Goal: Transaction & Acquisition: Purchase product/service

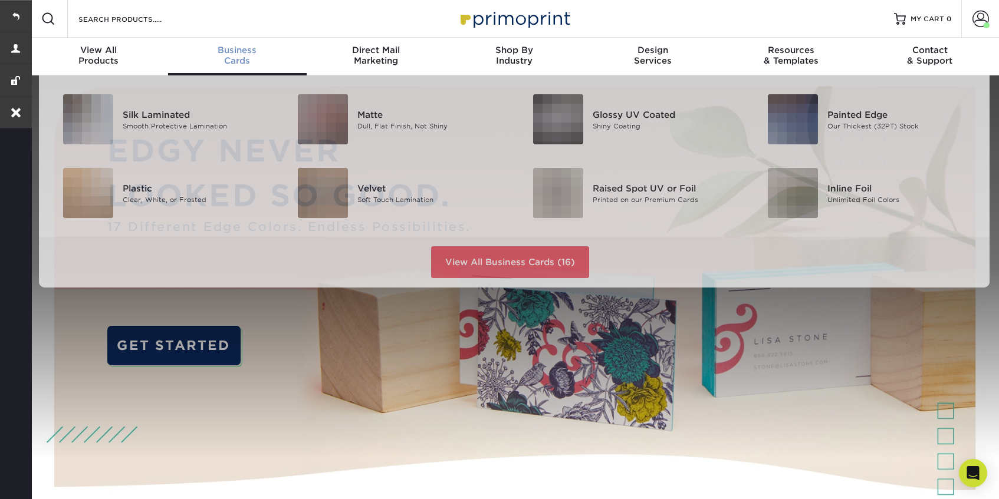
click at [236, 60] on div "Business Cards" at bounding box center [237, 55] width 139 height 21
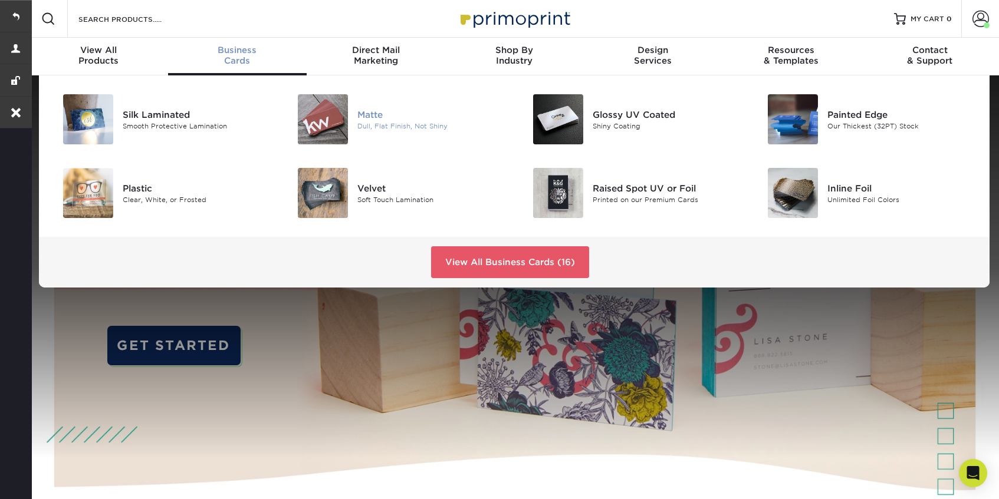
click at [367, 117] on div "Matte" at bounding box center [431, 114] width 148 height 13
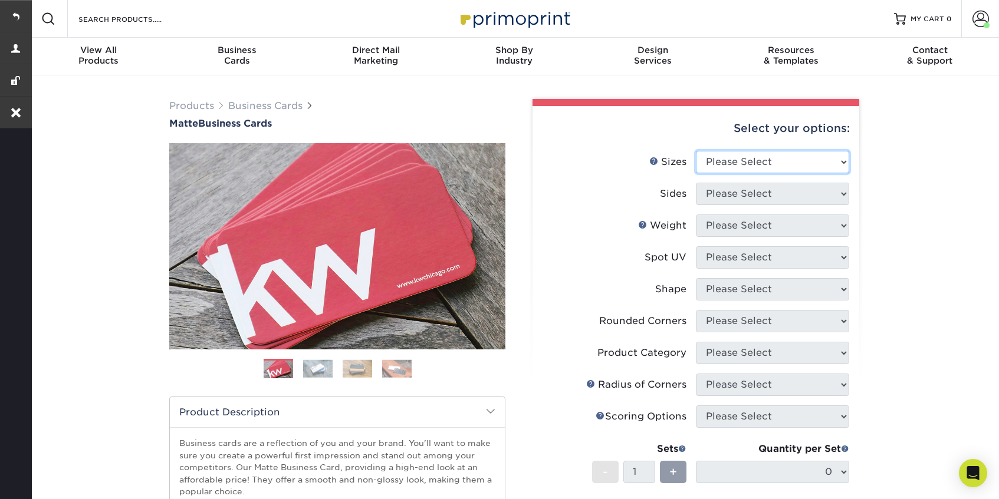
click at [802, 159] on select "Please Select 1.5" x 3.5" - Mini 1.75" x 3.5" - Mini 2" x 2" - Square 2" x 3" -…" at bounding box center [772, 162] width 153 height 22
select select "2.00x3.50"
click at [696, 151] on select "Please Select 1.5" x 3.5" - Mini 1.75" x 3.5" - Mini 2" x 2" - Square 2" x 3" -…" at bounding box center [772, 162] width 153 height 22
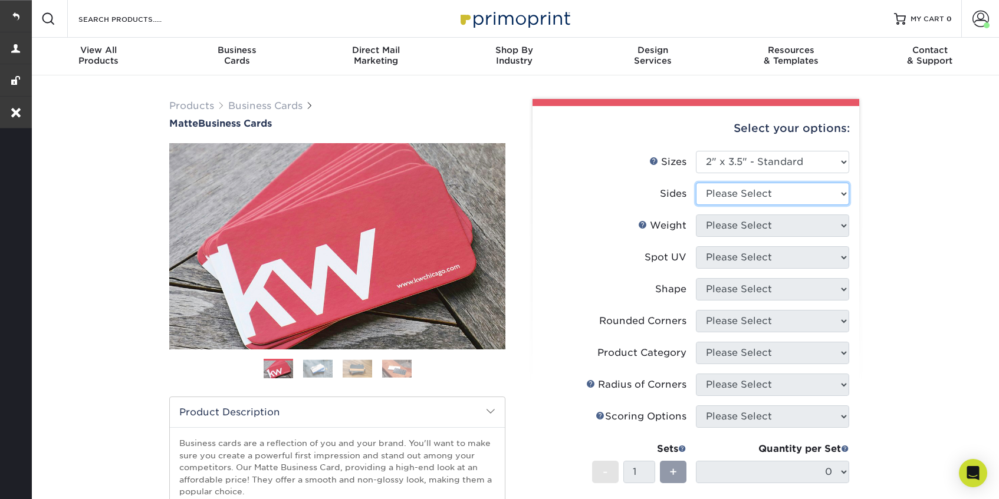
click at [757, 196] on select "Please Select Print Both Sides Print Front Only" at bounding box center [772, 194] width 153 height 22
select select "13abbda7-1d64-4f25-8bb2-c179b224825d"
click at [696, 183] on select "Please Select Print Both Sides Print Front Only" at bounding box center [772, 194] width 153 height 22
click at [758, 223] on select "Please Select 16PT 14PT" at bounding box center [772, 226] width 153 height 22
select select "16PT"
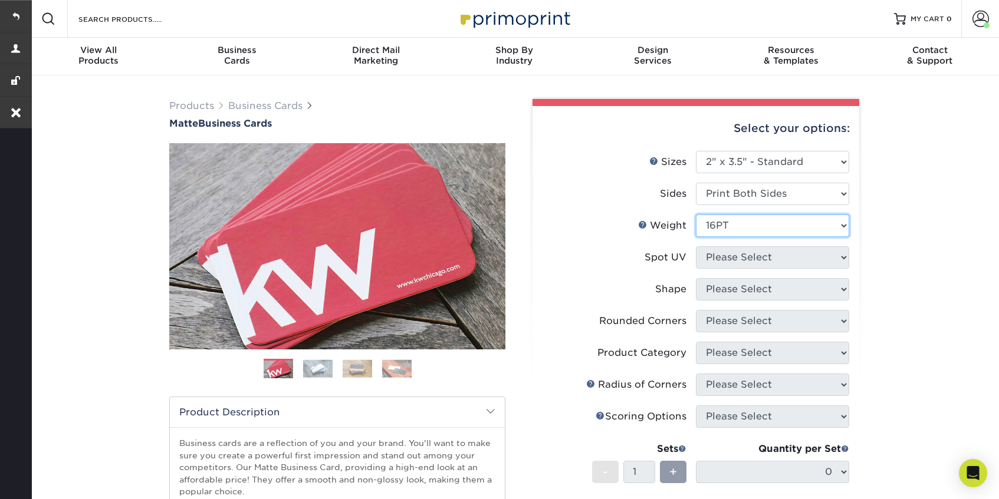
click at [696, 215] on select "Please Select 16PT 14PT" at bounding box center [772, 226] width 153 height 22
click at [778, 261] on select "Please Select No Spot UV Front and Back (Both Sides) Front Only Back Only" at bounding box center [772, 257] width 153 height 22
select select "3"
click at [696, 246] on select "Please Select No Spot UV Front and Back (Both Sides) Front Only Back Only" at bounding box center [772, 257] width 153 height 22
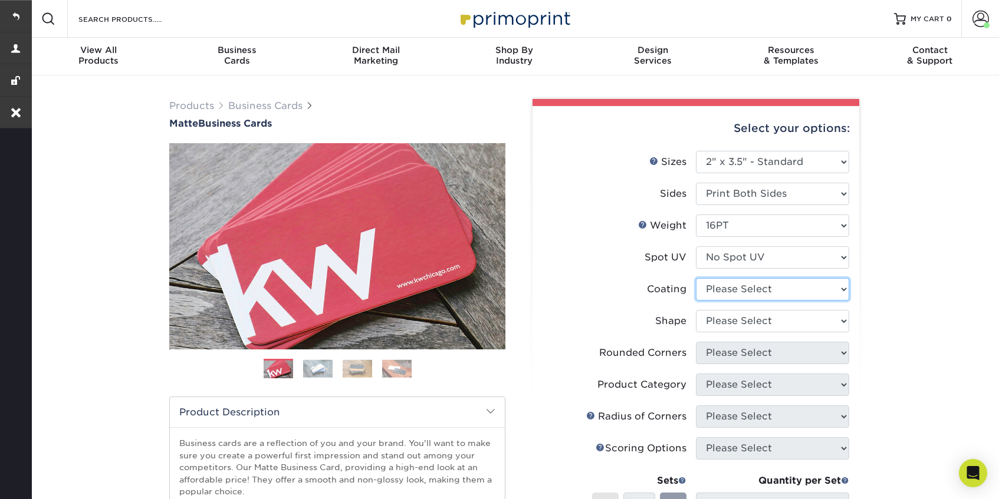
click at [778, 292] on select at bounding box center [772, 289] width 153 height 22
select select "121bb7b5-3b4d-429f-bd8d-bbf80e953313"
click at [696, 278] on select at bounding box center [772, 289] width 153 height 22
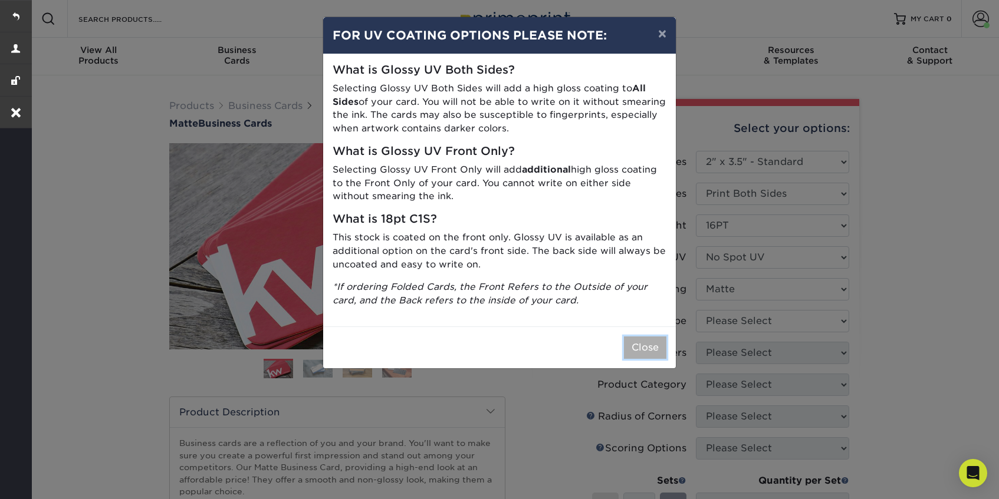
click at [634, 344] on button "Close" at bounding box center [645, 348] width 42 height 22
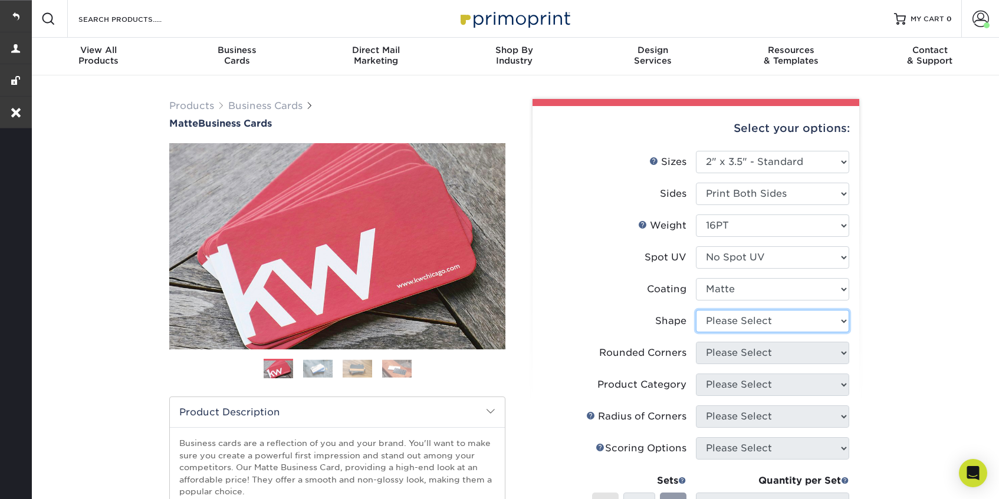
click at [755, 322] on select "Please Select Standard Oval" at bounding box center [772, 321] width 153 height 22
select select "standard"
click at [696, 310] on select "Please Select Standard Oval" at bounding box center [772, 321] width 153 height 22
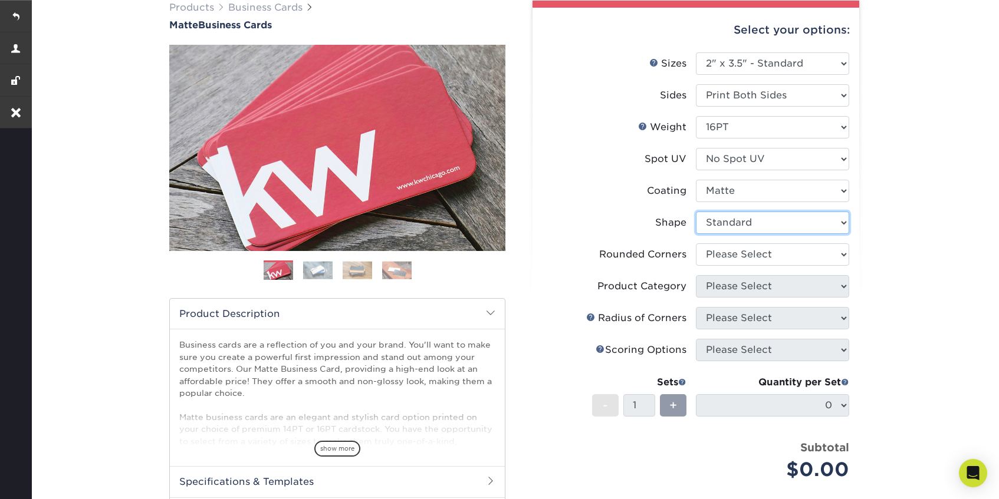
scroll to position [99, 0]
click at [770, 259] on select "Please Select Yes - Round 2 Corners Yes - Round 4 Corners No" at bounding box center [772, 254] width 153 height 22
select select "0"
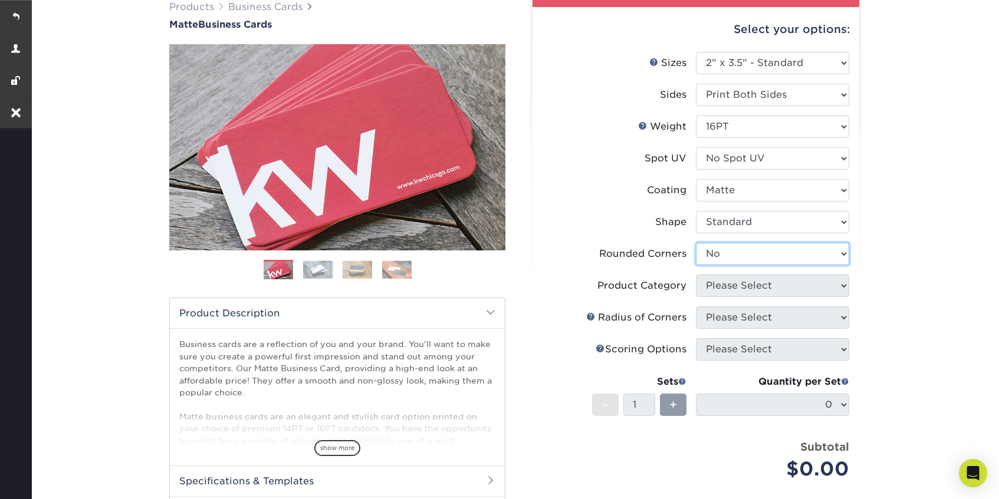
click at [696, 243] on select "Please Select Yes - Round 2 Corners Yes - Round 4 Corners No" at bounding box center [772, 254] width 153 height 22
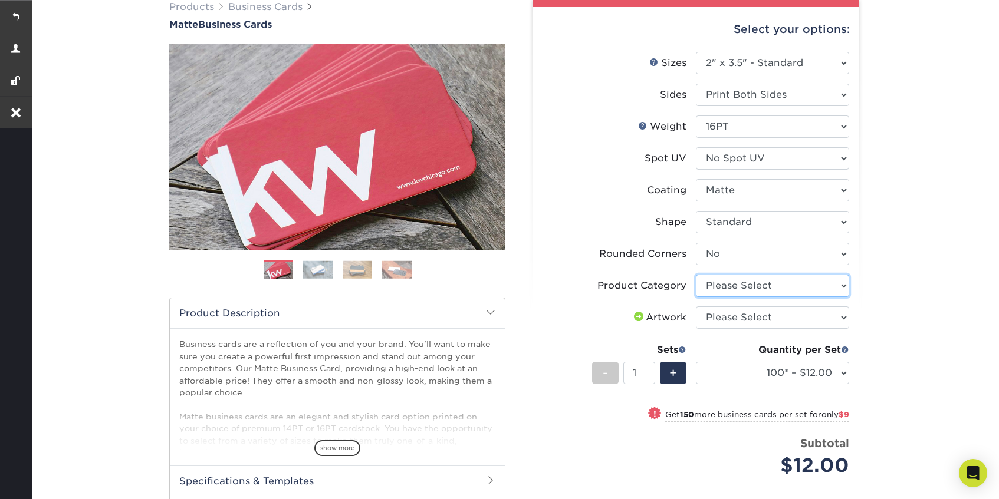
click at [758, 283] on select "Please Select Business Cards" at bounding box center [772, 286] width 153 height 22
select select "3b5148f1-0588-4f88-a218-97bcfdce65c1"
click at [696, 275] on select "Please Select Business Cards" at bounding box center [772, 286] width 153 height 22
click at [753, 322] on select "Please Select I will upload files I need a design - $100" at bounding box center [772, 318] width 153 height 22
select select "upload"
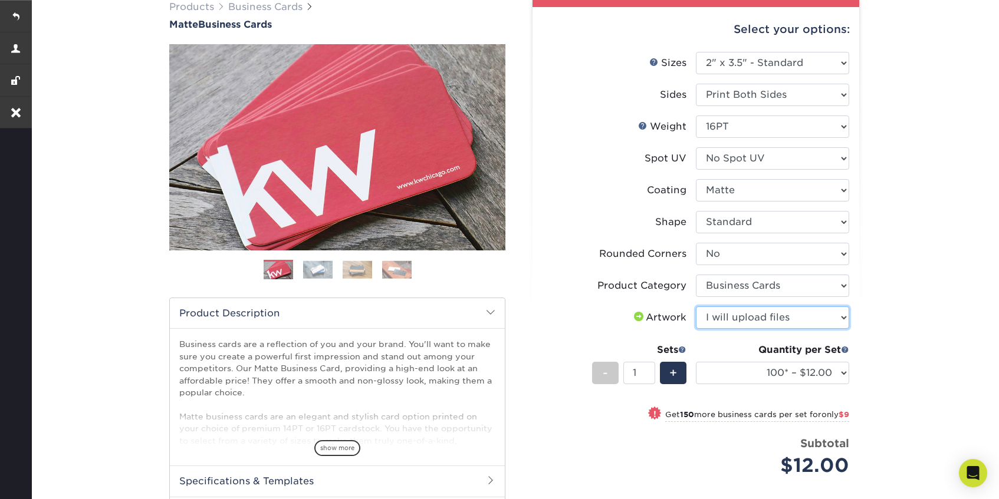
click at [696, 307] on select "Please Select I will upload files I need a design - $100" at bounding box center [772, 318] width 153 height 22
click at [741, 375] on select "100* – $12.00 250* – $21.00 500 – $42.00 1000 – $53.00 2500 – $95.00 5000 – $18…" at bounding box center [772, 373] width 153 height 22
select select "1000 – $53.00"
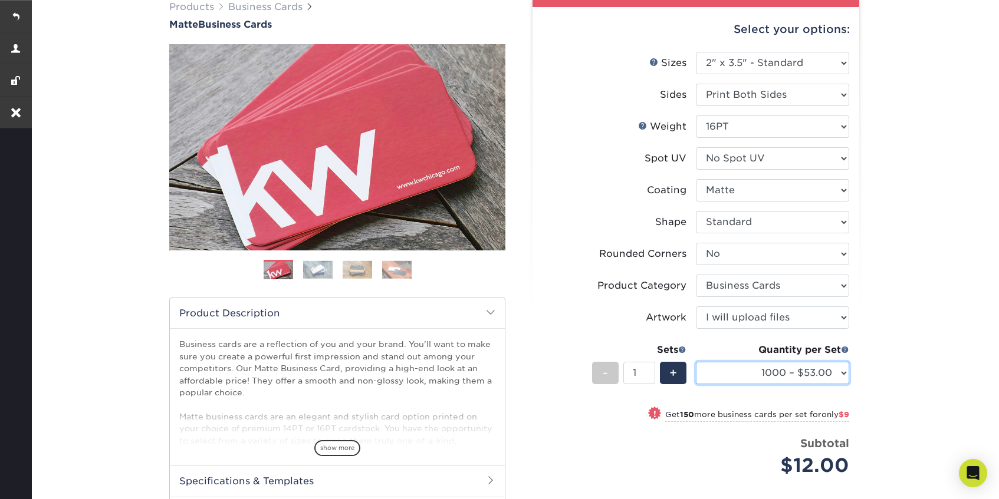
click at [696, 362] on select "100* – $12.00 250* – $21.00 500 – $42.00 1000 – $53.00 2500 – $95.00 5000 – $18…" at bounding box center [772, 373] width 153 height 22
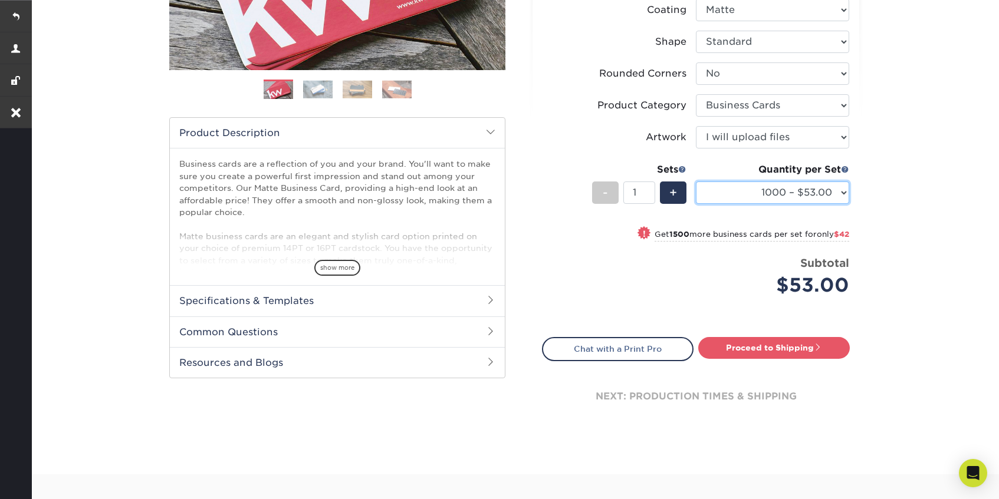
scroll to position [280, 0]
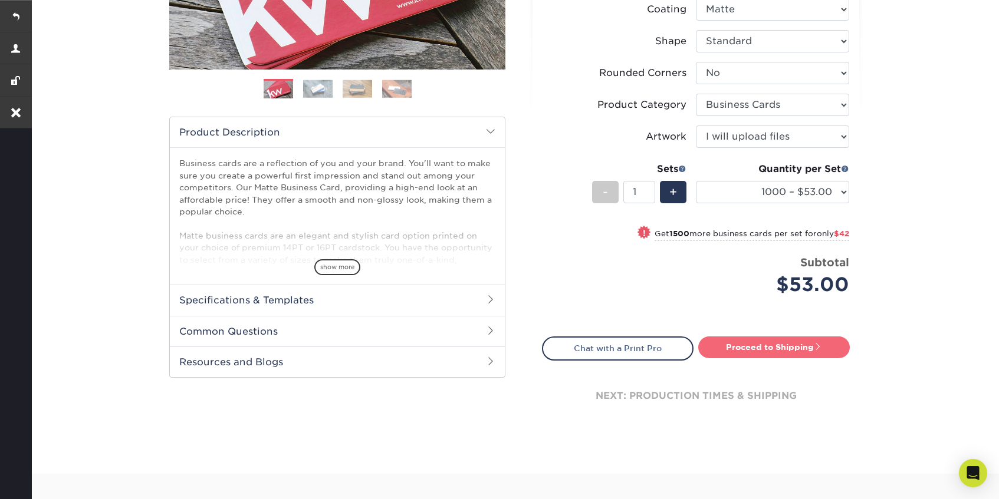
click at [790, 357] on link "Proceed to Shipping" at bounding box center [774, 347] width 152 height 21
type input "Set 1"
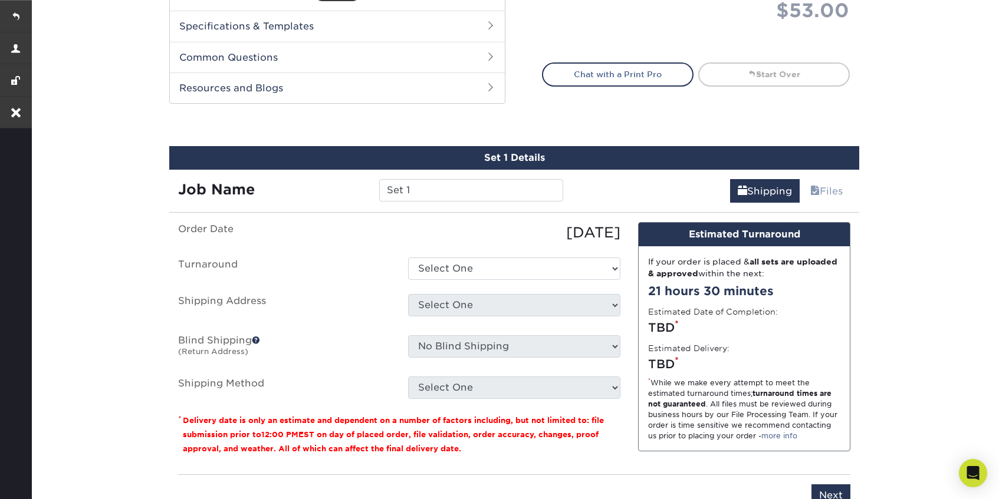
scroll to position [648, 0]
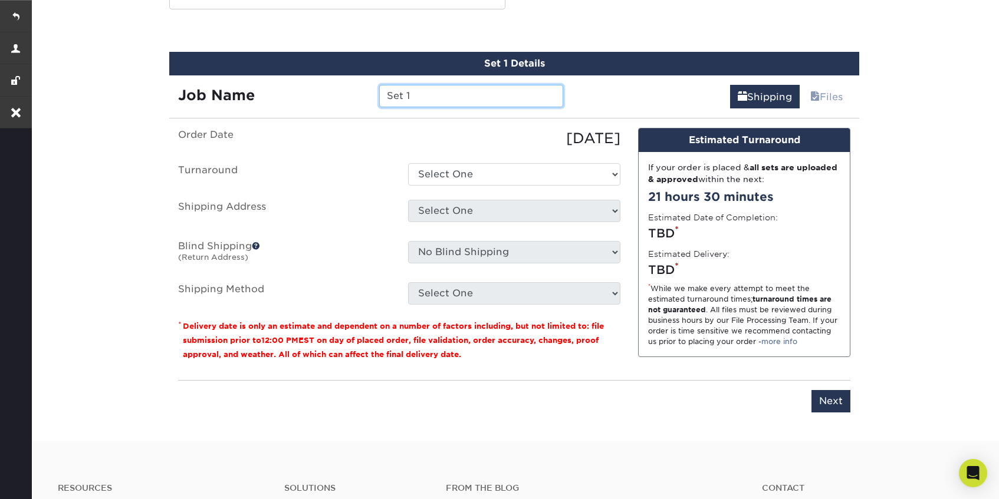
click at [445, 90] on input "Set 1" at bounding box center [470, 96] width 183 height 22
click at [413, 146] on div "[DATE]" at bounding box center [514, 138] width 230 height 21
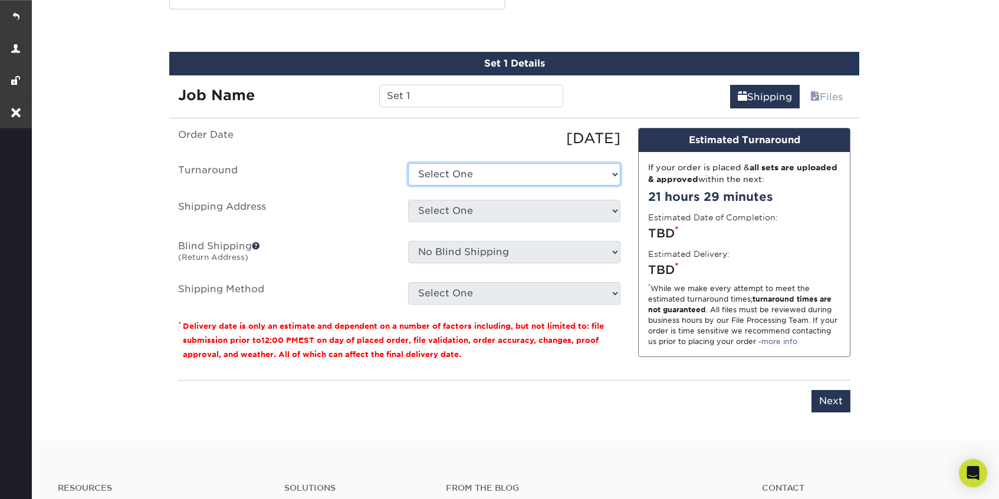
click at [462, 171] on select "Select One 2-4 Business Days 2 Day Next Business Day" at bounding box center [514, 174] width 212 height 22
select select "26666992-d07e-46af-9cd0-2911d7d52265"
click at [408, 163] on select "Select One 2-4 Business Days 2 Day Next Business Day" at bounding box center [514, 174] width 212 height 22
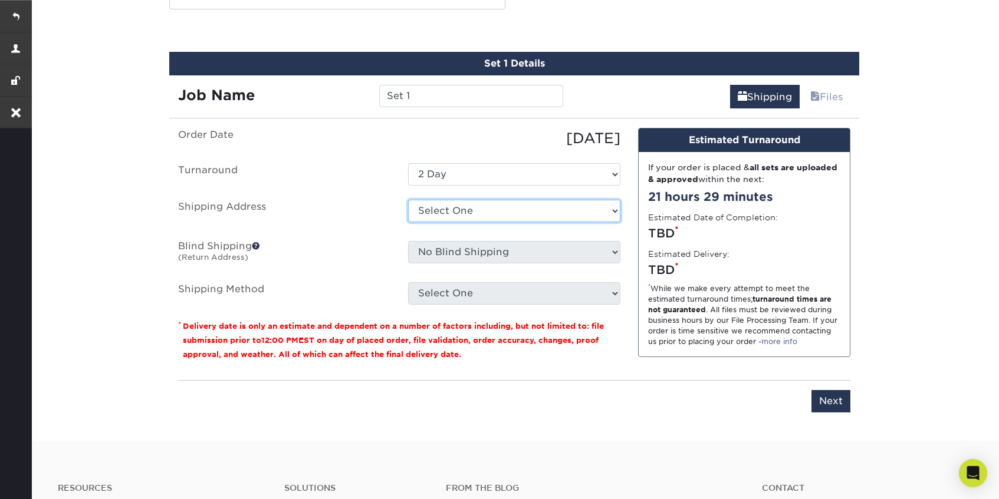
click at [479, 218] on select "Select One Hoosier Bee Man + Add New Address" at bounding box center [514, 211] width 212 height 22
select select "180212"
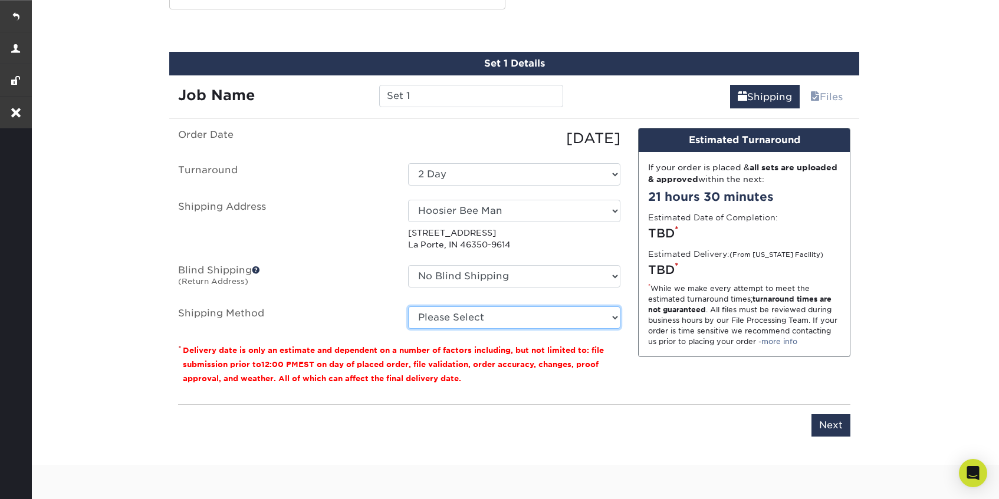
click at [512, 314] on select "Please Select Ground Shipping (+$8.96) 3 Day Shipping Service (+$20.04) 2 Day A…" at bounding box center [514, 318] width 212 height 22
select select "03"
click at [408, 307] on select "Please Select Ground Shipping (+$8.96) 3 Day Shipping Service (+$20.04) 2 Day A…" at bounding box center [514, 318] width 212 height 22
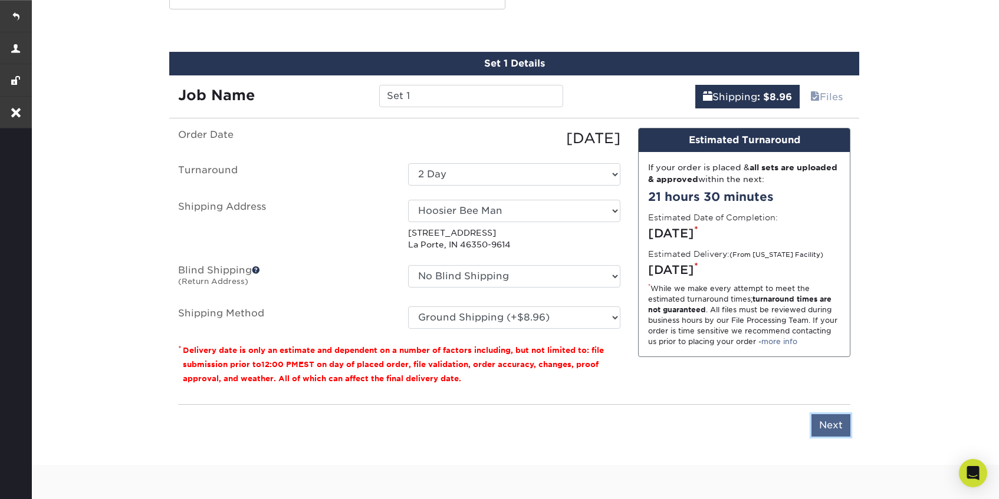
click at [834, 429] on input "Next" at bounding box center [830, 425] width 39 height 22
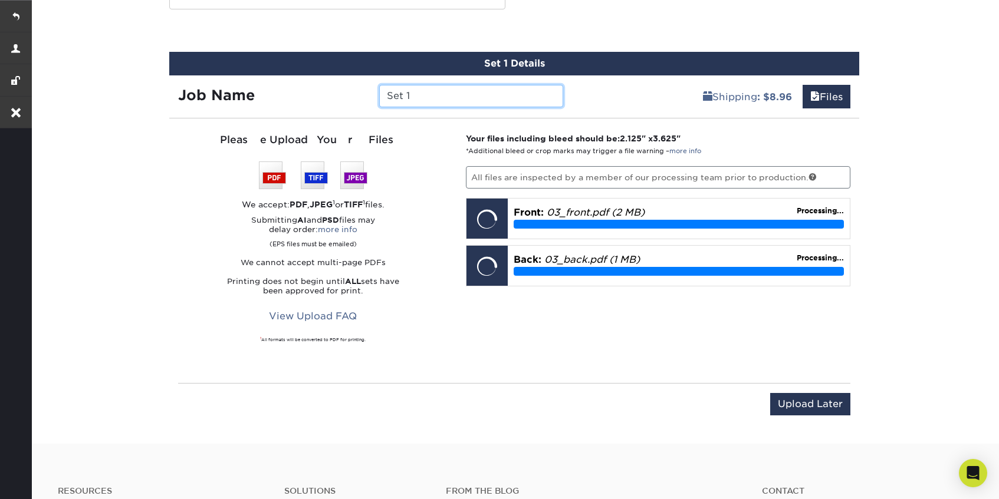
click at [452, 95] on input "Set 1" at bounding box center [470, 96] width 183 height 22
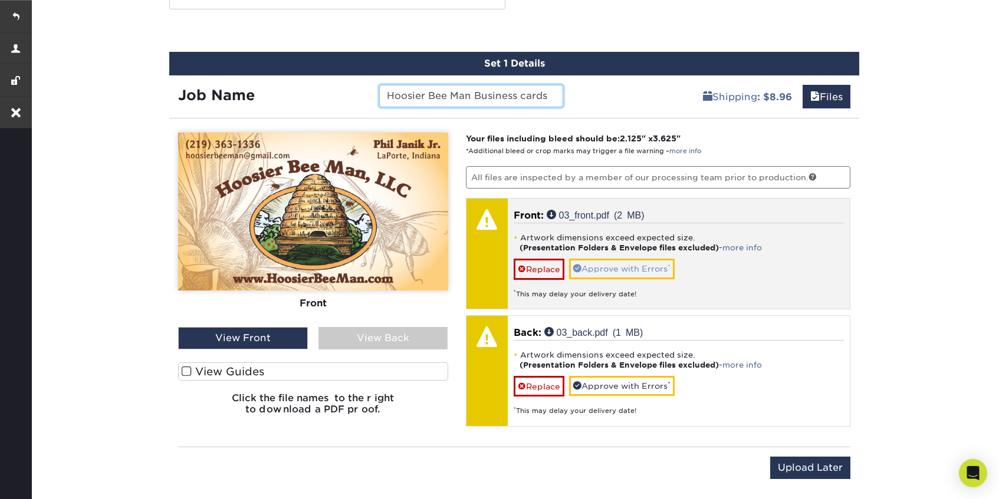
type input "Hoosier Bee Man Business cards"
click at [627, 270] on link "Approve with Errors *" at bounding box center [622, 269] width 106 height 20
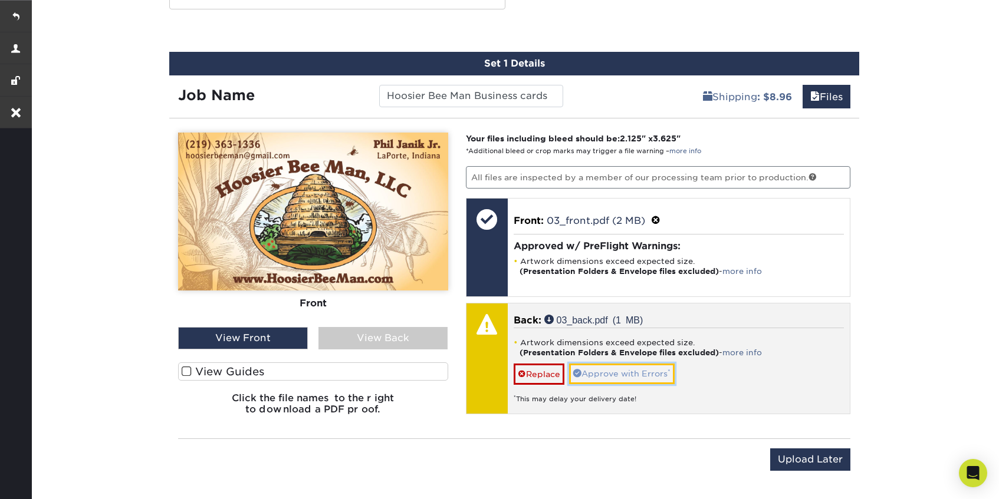
click at [626, 371] on link "Approve with Errors *" at bounding box center [622, 374] width 106 height 20
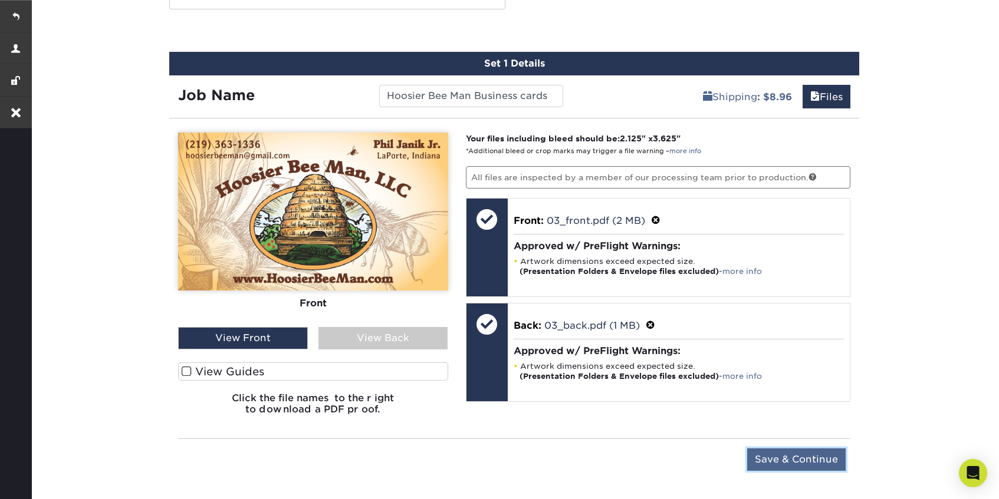
click at [818, 460] on input "Save & Continue" at bounding box center [796, 460] width 98 height 22
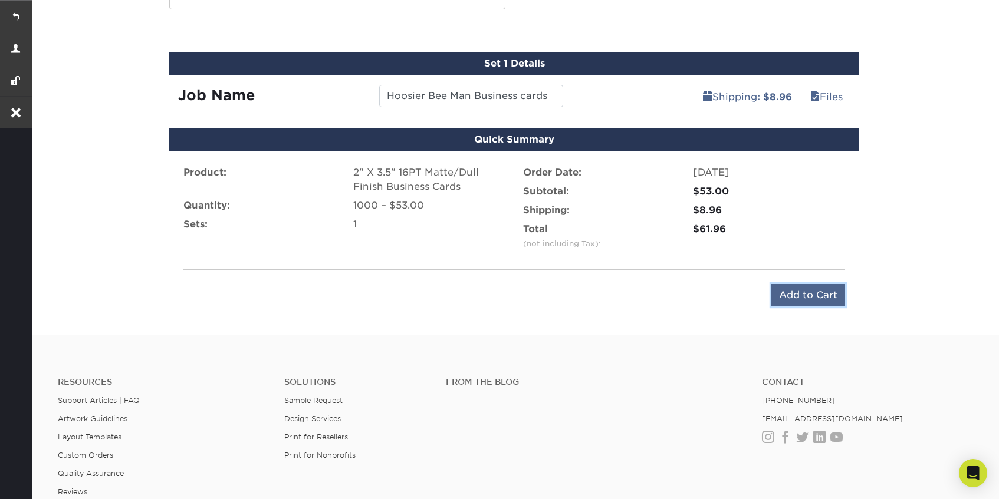
click at [815, 301] on input "Add to Cart" at bounding box center [808, 295] width 74 height 22
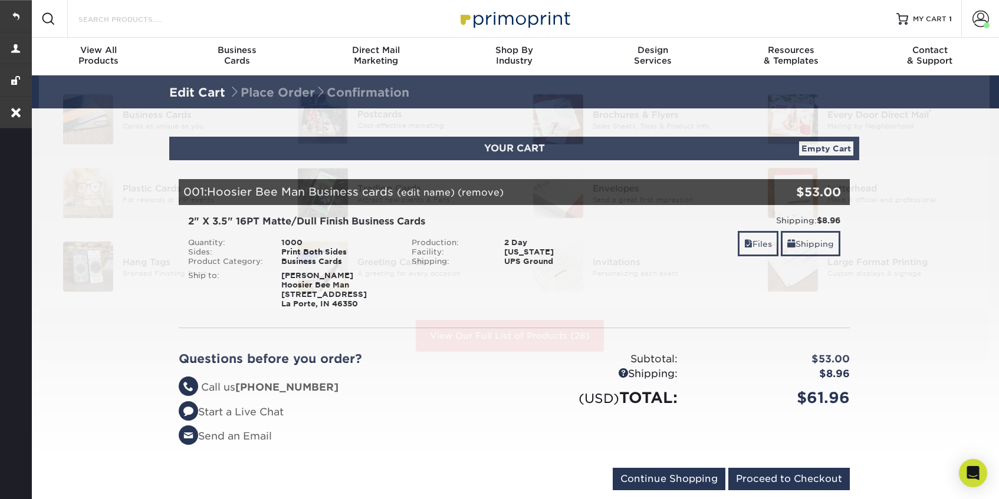
click at [124, 17] on input "Search Products" at bounding box center [134, 19] width 115 height 14
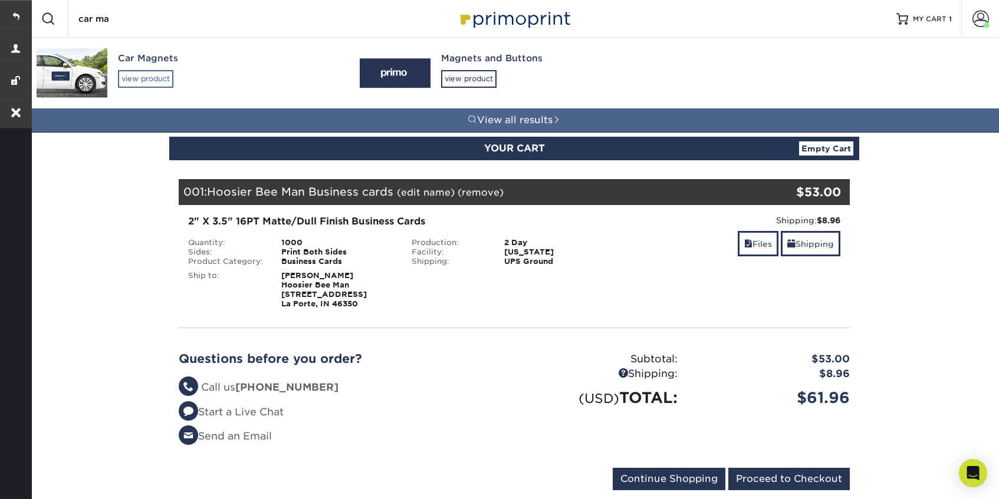
type input "car ma"
click at [133, 81] on div "view product" at bounding box center [145, 79] width 55 height 18
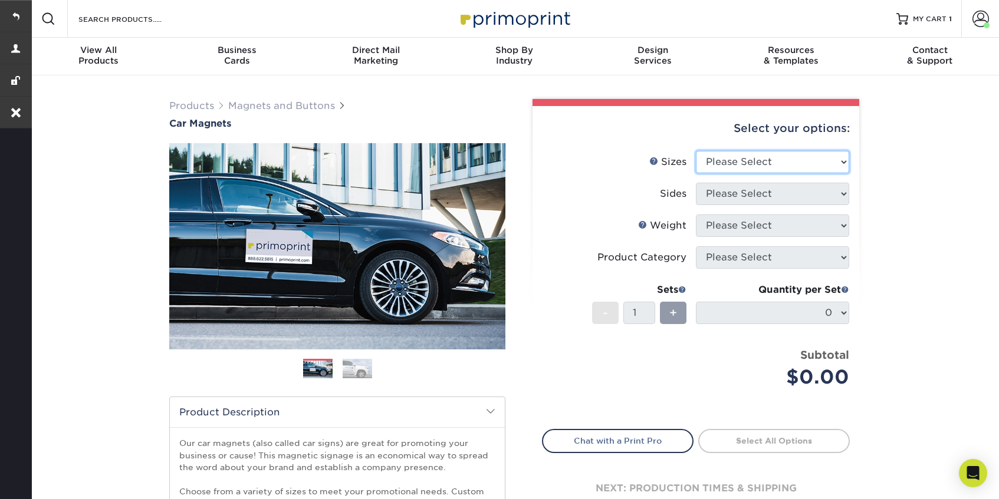
click at [782, 170] on select "Please Select 9" x 12" 9" x 18" 12" x 18" 12" x 24" 18" x 18" 18" x 24" 18" x 3…" at bounding box center [772, 162] width 153 height 22
select select "12.00x18.00"
click at [696, 151] on select "Please Select 9" x 12" 9" x 18" 12" x 18" 12" x 24" 18" x 18" 18" x 24" 18" x 3…" at bounding box center [772, 162] width 153 height 22
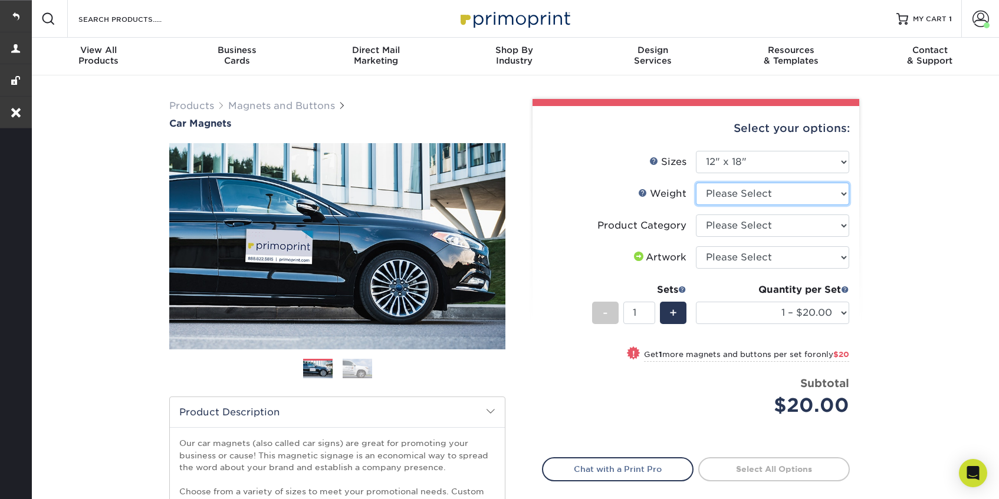
click at [746, 192] on select "Please Select 30MIL" at bounding box center [772, 194] width 153 height 22
select select "30MIL"
click at [696, 183] on select "Please Select 30MIL" at bounding box center [772, 194] width 153 height 22
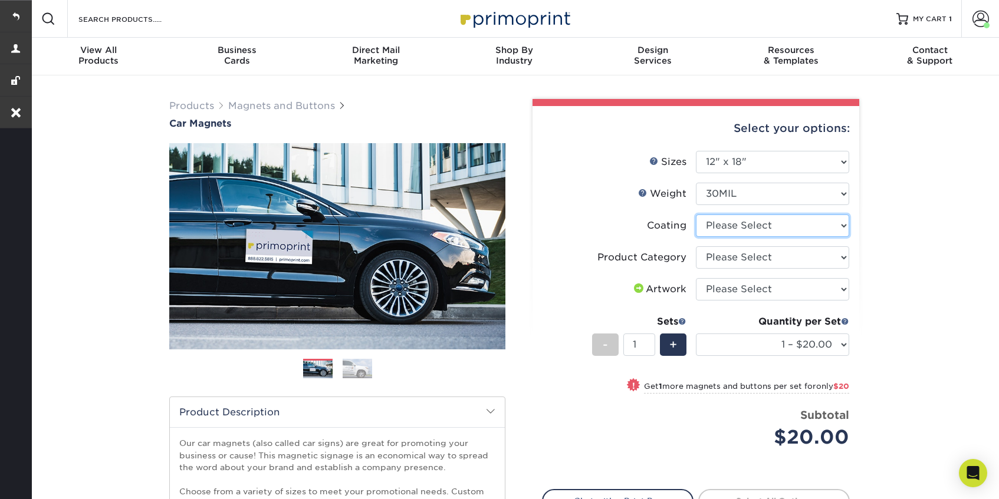
click at [772, 226] on select at bounding box center [772, 226] width 153 height 22
select select "1e8116af-acfc-44b1-83dc-8181aa338834"
click at [696, 215] on select at bounding box center [772, 226] width 153 height 22
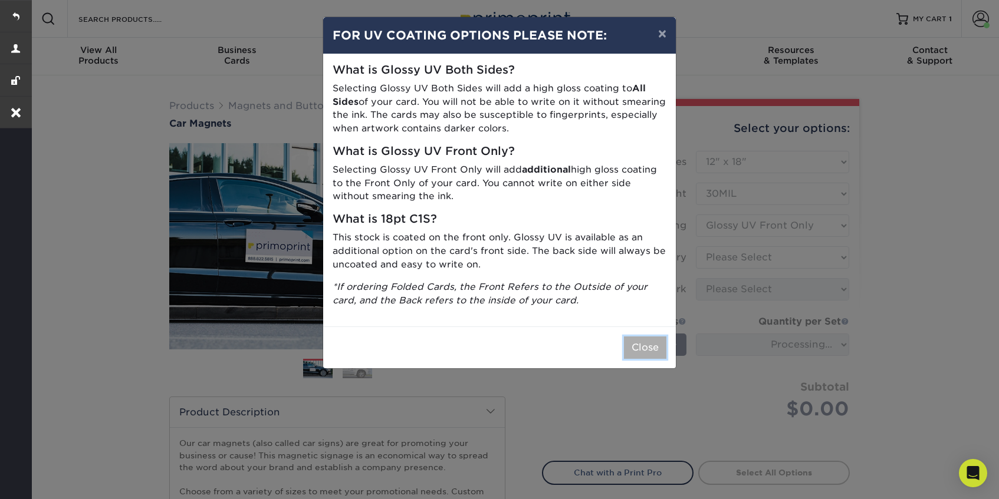
click at [652, 337] on button "Close" at bounding box center [645, 348] width 42 height 22
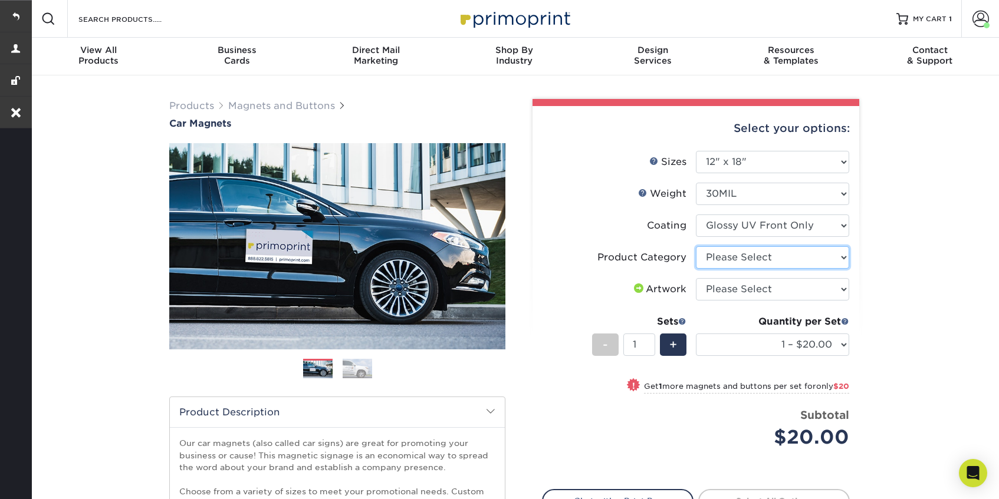
click at [792, 258] on select "Please Select Car Magnets" at bounding box center [772, 257] width 153 height 22
select select "48f17320-c7c2-4f0d-b371-c8050bb445b2"
click at [696, 246] on select "Please Select Car Magnets" at bounding box center [772, 257] width 153 height 22
click at [784, 291] on select "Please Select I will upload files I need a design - $50" at bounding box center [772, 289] width 153 height 22
select select "upload"
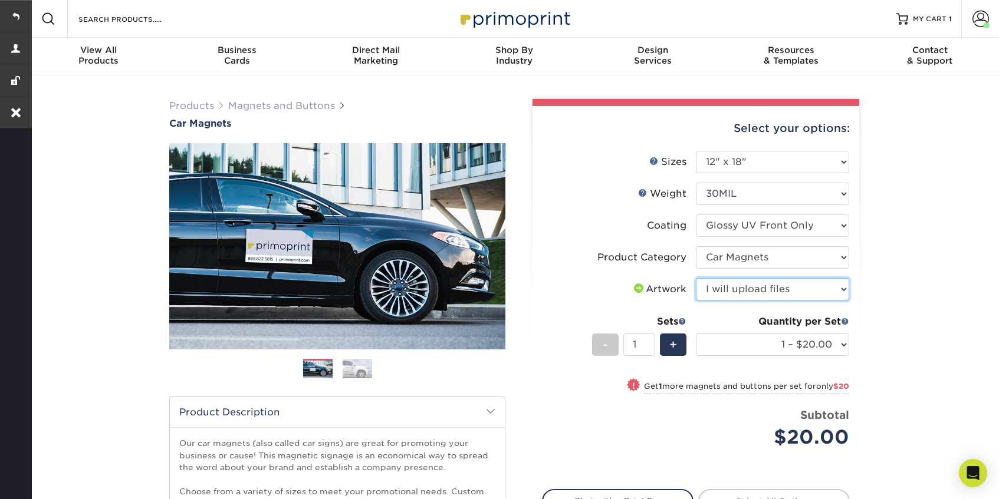
click at [696, 278] on select "Please Select I will upload files I need a design - $50" at bounding box center [772, 289] width 153 height 22
click at [759, 353] on select "1 – $20.00 2 – $40.00 3 – $60.00 4 – $80.00 5 – $100.00 6 – $119.00 7 – $139.00…" at bounding box center [772, 345] width 153 height 22
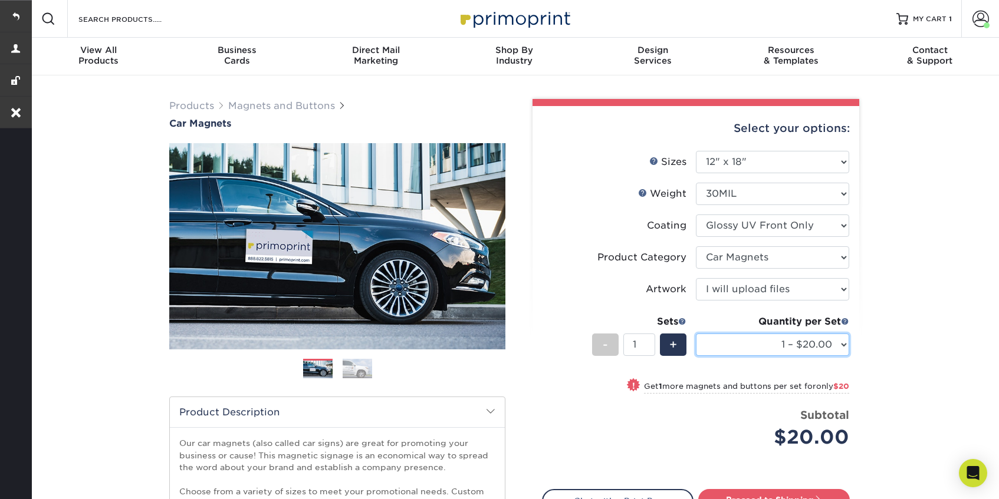
select select "3 – $60.00"
click at [696, 334] on select "1 – $20.00 2 – $40.00 3 – $60.00 4 – $80.00 5 – $100.00 6 – $119.00 7 – $139.00…" at bounding box center [772, 345] width 153 height 22
click at [798, 493] on link "Proceed to Shipping" at bounding box center [774, 499] width 152 height 21
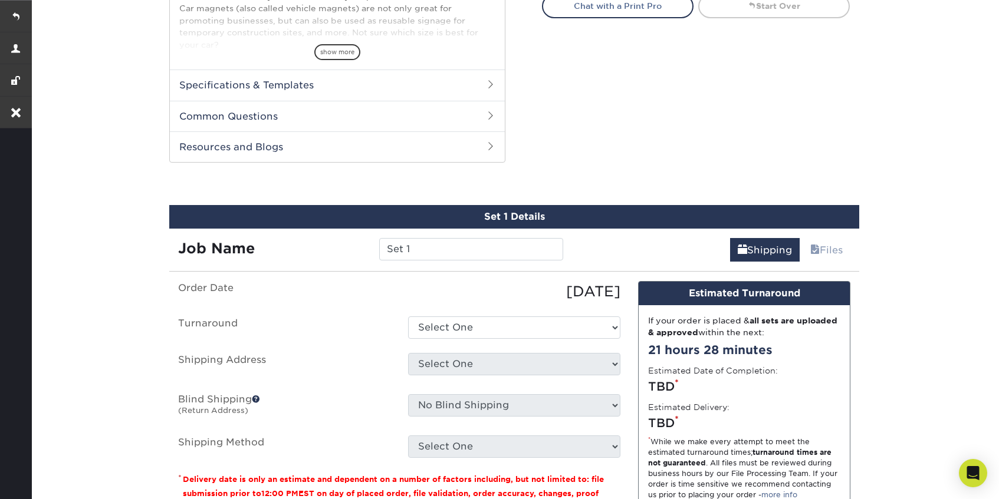
scroll to position [600, 0]
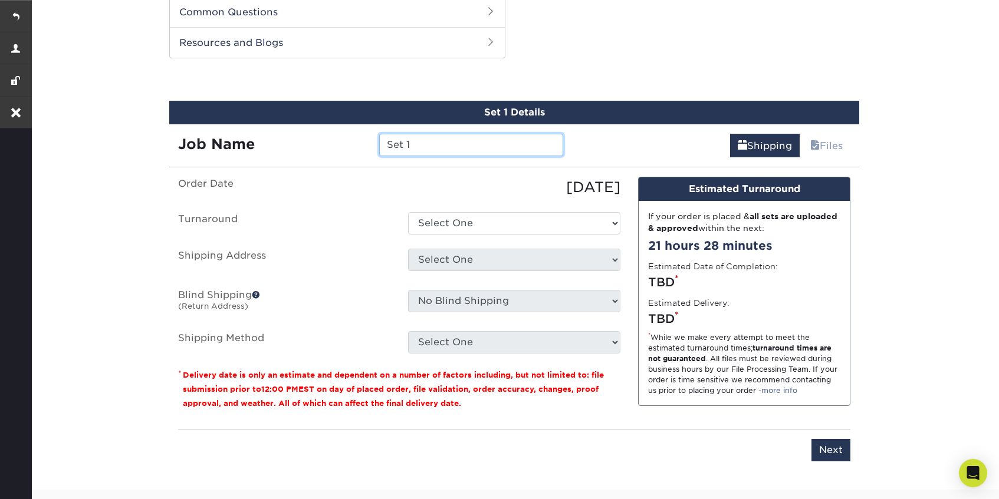
click at [420, 147] on input "Set 1" at bounding box center [470, 145] width 183 height 22
type input "Car Magnet"
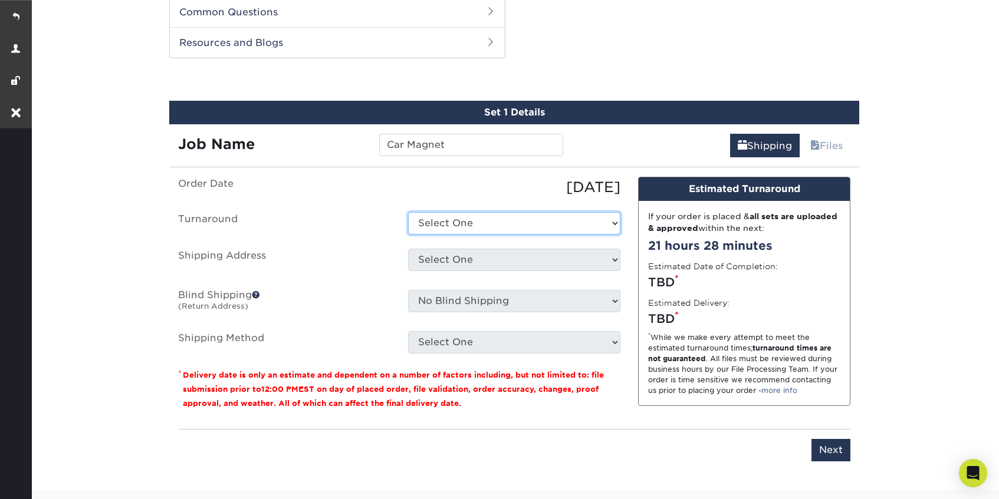
click at [468, 219] on select "Select One 2-4 Business Days Next Business Day (+$6.15)" at bounding box center [514, 223] width 212 height 22
select select "84e57bfc-872c-4c0c-83bc-3542f79fb376"
click at [408, 212] on select "Select One 2-4 Business Days Next Business Day (+$6.15)" at bounding box center [514, 223] width 212 height 22
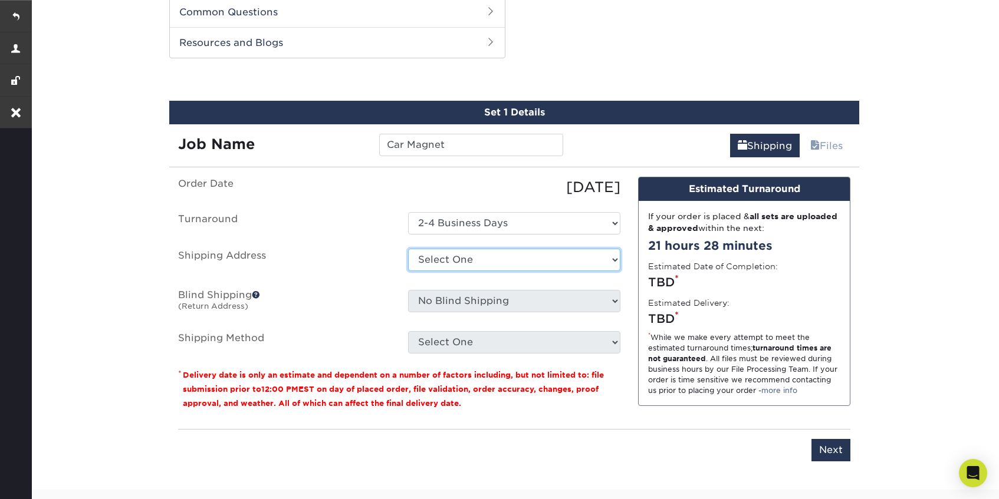
click at [465, 261] on select "Select One Hoosier Bee Man + Add New Address" at bounding box center [514, 260] width 212 height 22
select select "180212"
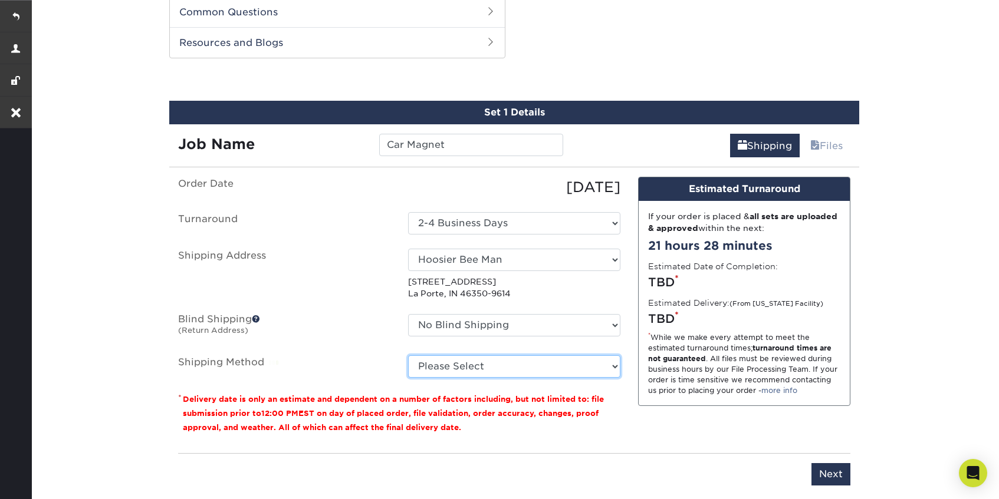
click at [493, 368] on select "Please Select Ground Shipping (+$20.52) 3 Day Shipping Service (+$22.34) 2 Day …" at bounding box center [514, 366] width 212 height 22
select select "03"
click at [408, 355] on select "Please Select Ground Shipping (+$20.52) 3 Day Shipping Service (+$22.34) 2 Day …" at bounding box center [514, 366] width 212 height 22
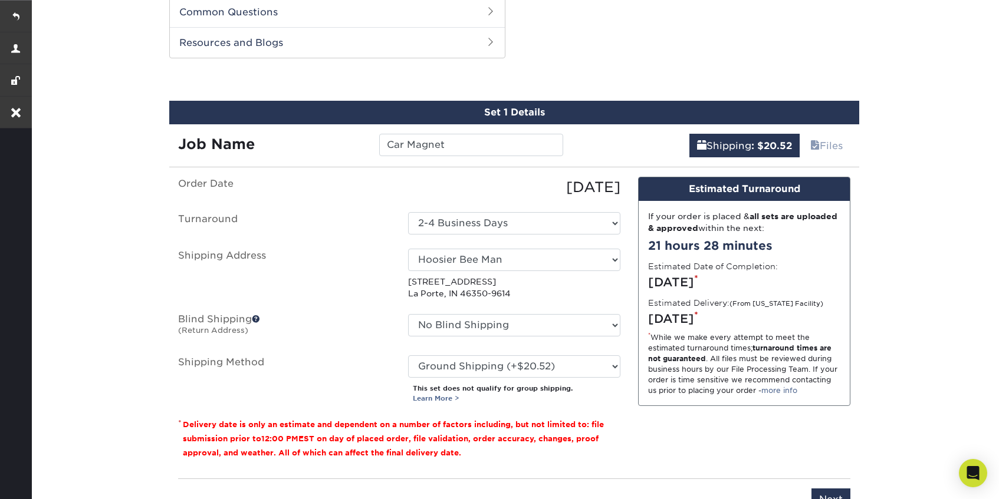
click at [821, 488] on div "Please enter job name and select desired turnaround time, shipping address and …" at bounding box center [514, 495] width 672 height 32
click at [822, 495] on input "Next" at bounding box center [830, 500] width 39 height 22
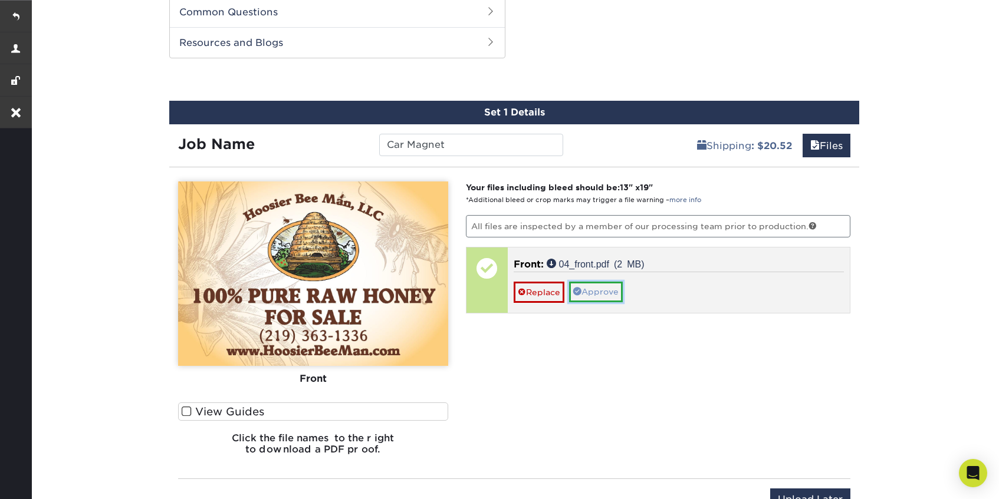
click at [601, 293] on link "Approve" at bounding box center [596, 292] width 54 height 20
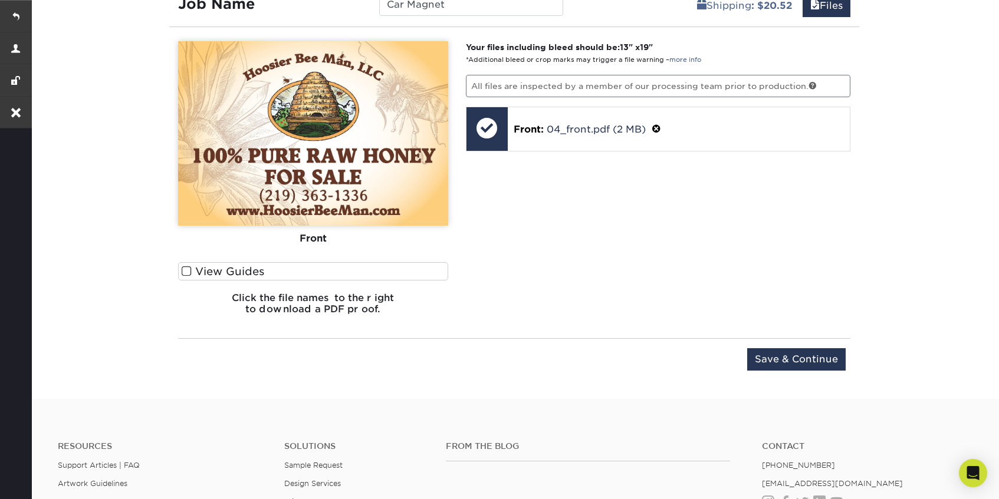
scroll to position [744, 0]
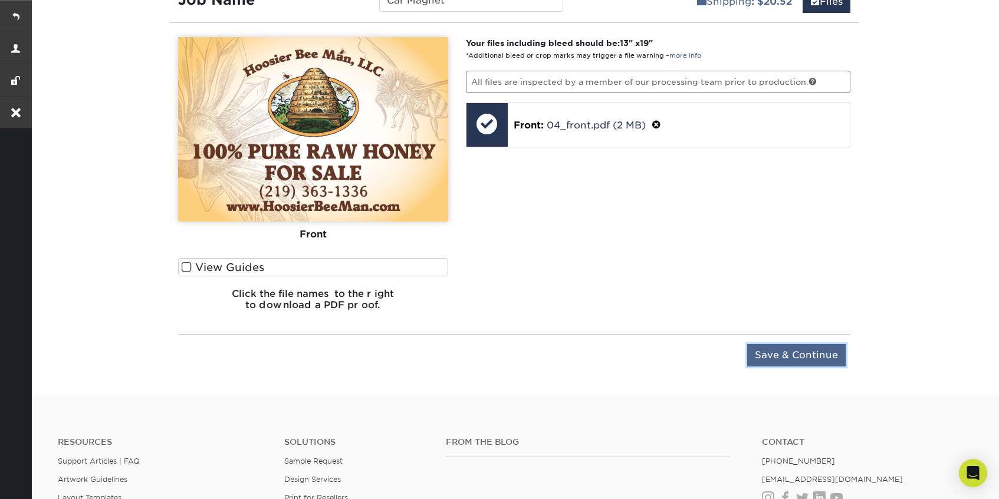
click at [812, 355] on input "Save & Continue" at bounding box center [796, 355] width 98 height 22
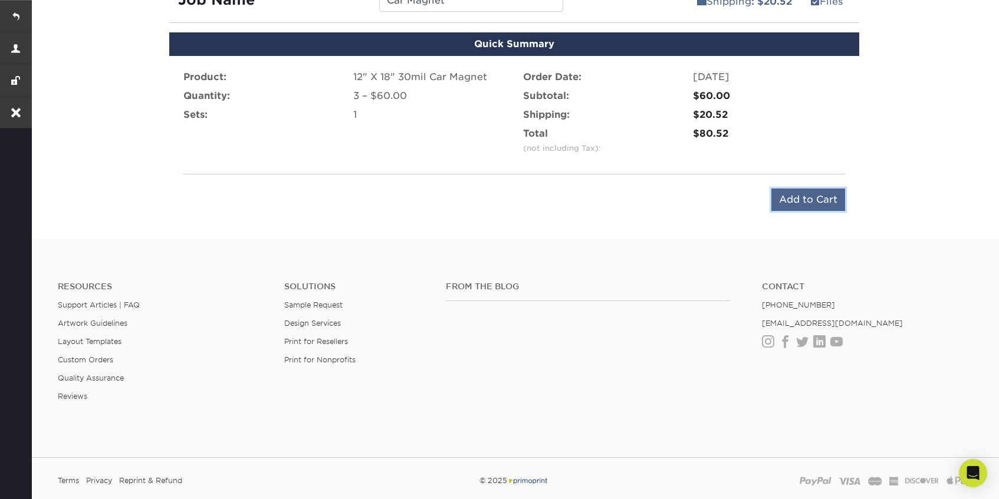
click at [799, 202] on input "Add to Cart" at bounding box center [808, 200] width 74 height 22
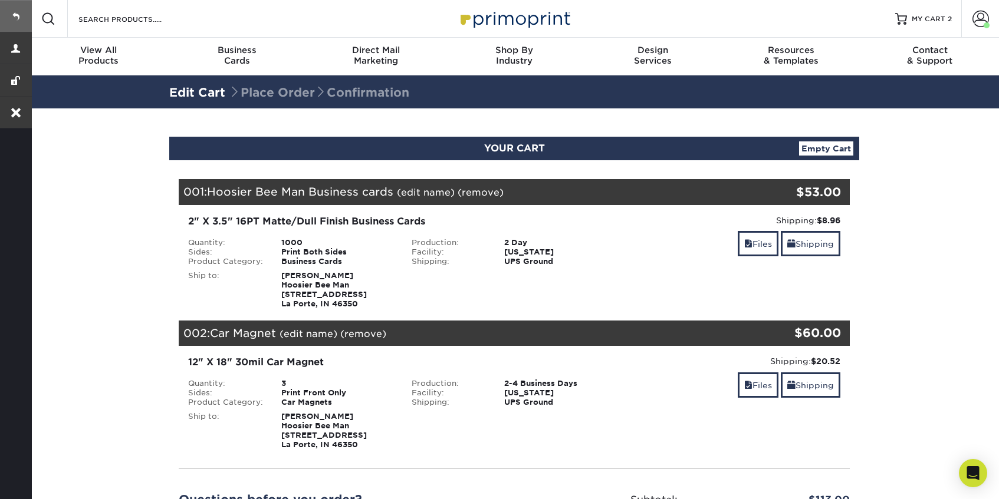
click at [17, 17] on link at bounding box center [16, 16] width 32 height 32
